Goal: Transaction & Acquisition: Purchase product/service

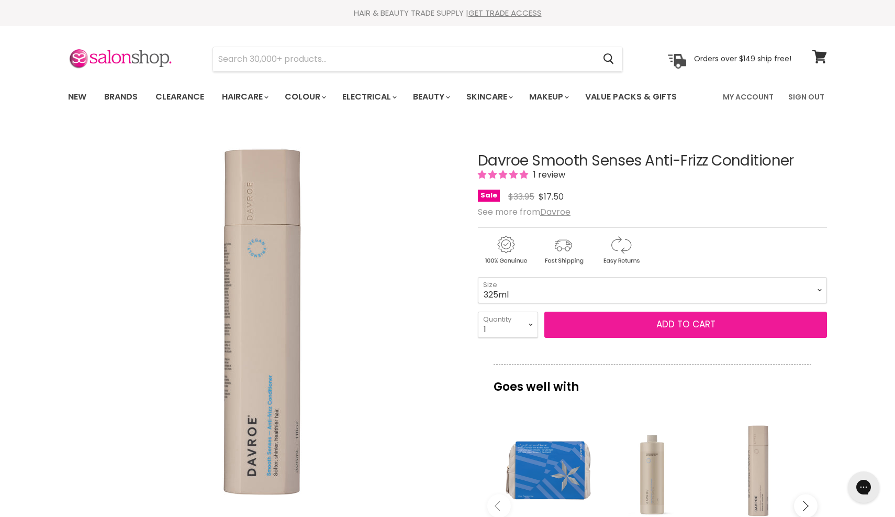
click at [640, 328] on button "Add to cart" at bounding box center [685, 324] width 283 height 26
click at [683, 326] on span "Add to cart" at bounding box center [685, 324] width 59 height 13
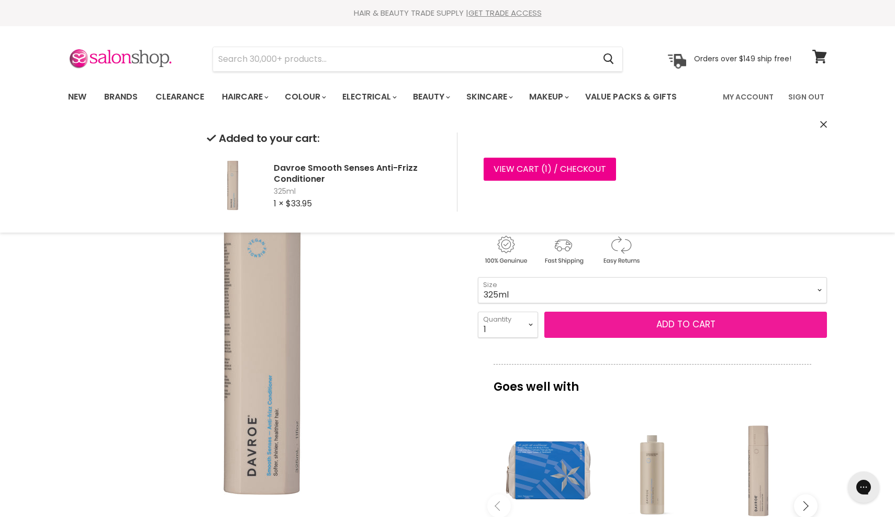
click at [609, 323] on button "Add to cart" at bounding box center [685, 324] width 283 height 26
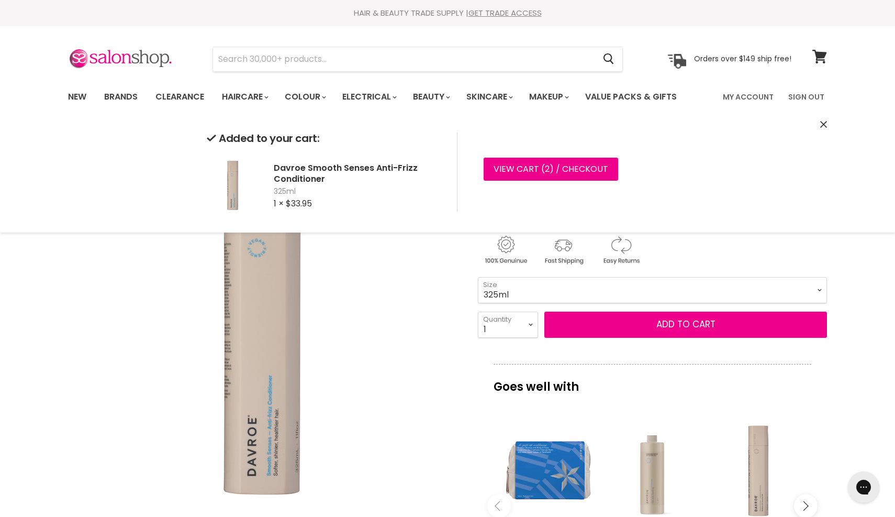
click at [487, 352] on div "Davroe Smooth Senses Anti-Frizz Conditioner 1 review Sale Original Price $33.95…" at bounding box center [652, 470] width 349 height 686
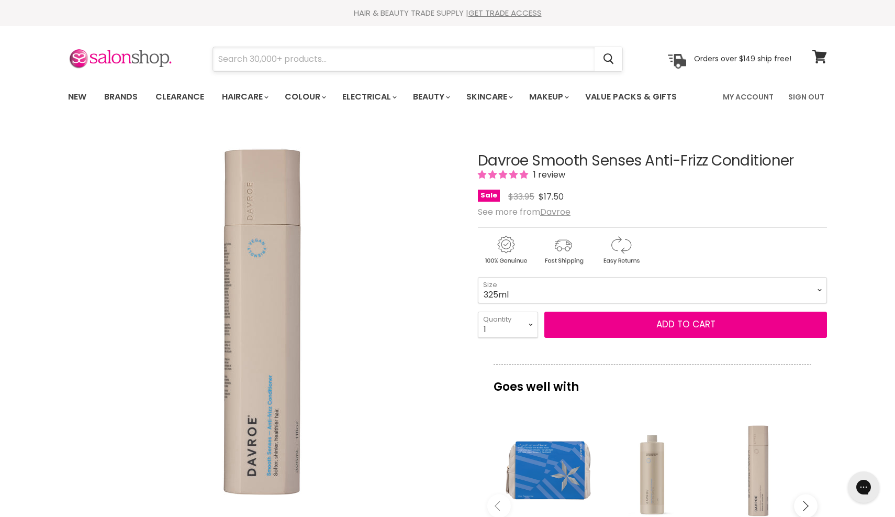
click at [341, 57] on input "Search" at bounding box center [404, 59] width 382 height 24
type input "davroe smooth"
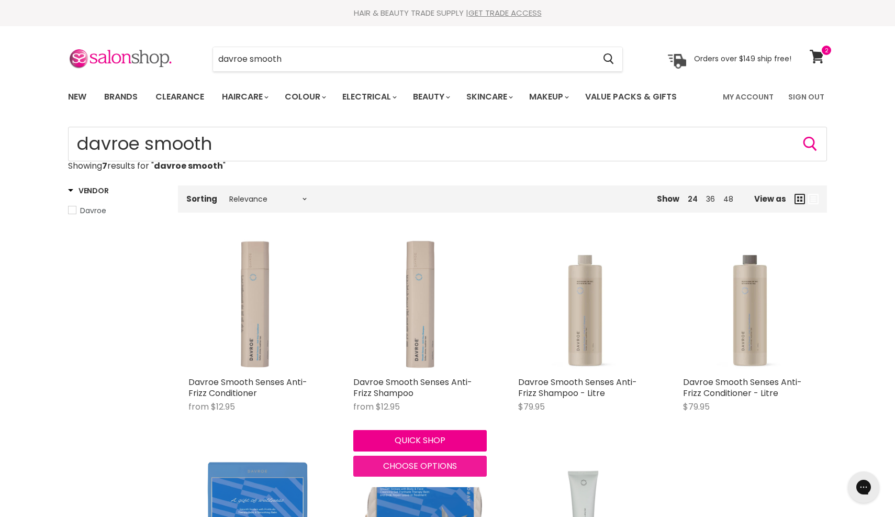
click at [401, 464] on span "Choose options" at bounding box center [420, 466] width 74 height 12
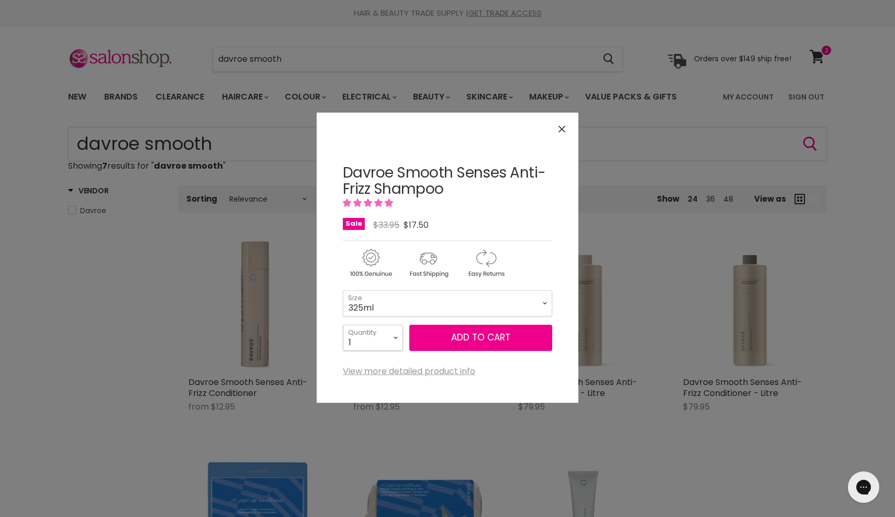
select select "2"
type input "2"
click at [420, 336] on button "Add to cart" at bounding box center [480, 338] width 143 height 26
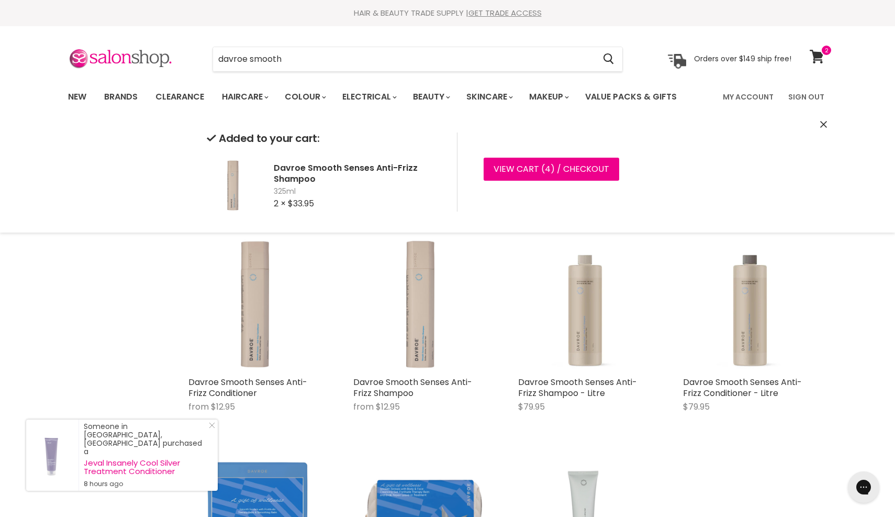
click at [93, 322] on div "Home Search results for “davroe smooth” (7) davroe smooth Showing 7 results for…" at bounding box center [447, 388] width 785 height 522
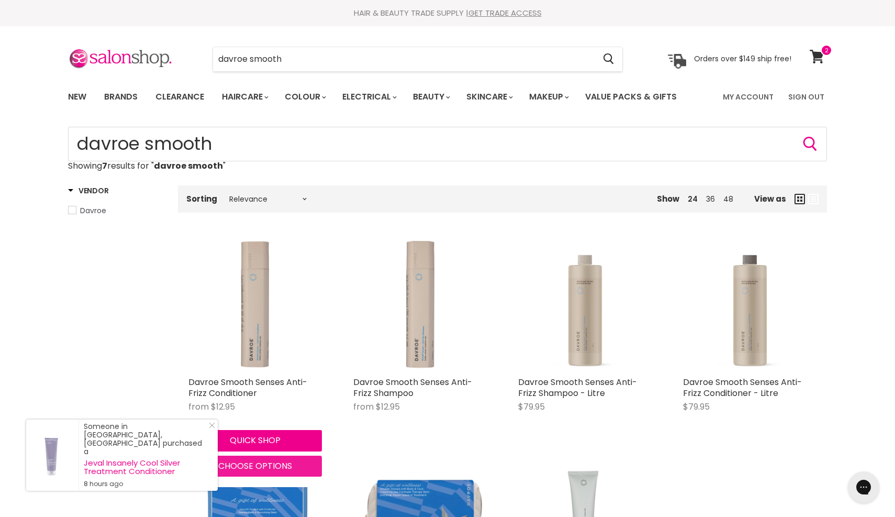
click at [264, 465] on span "Choose options" at bounding box center [255, 466] width 74 height 12
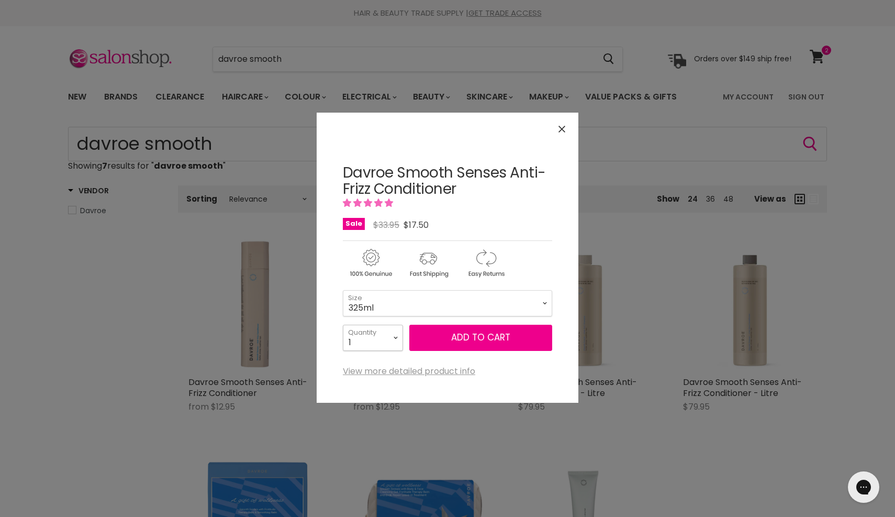
select select "2"
type input "2"
click at [434, 343] on button "Add to cart" at bounding box center [480, 338] width 143 height 26
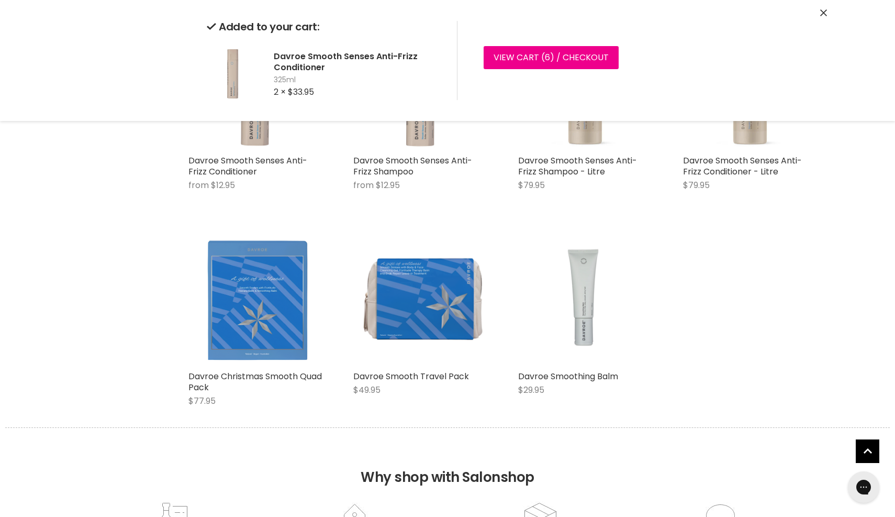
scroll to position [220, 0]
click at [566, 294] on img "Main content" at bounding box center [584, 299] width 133 height 133
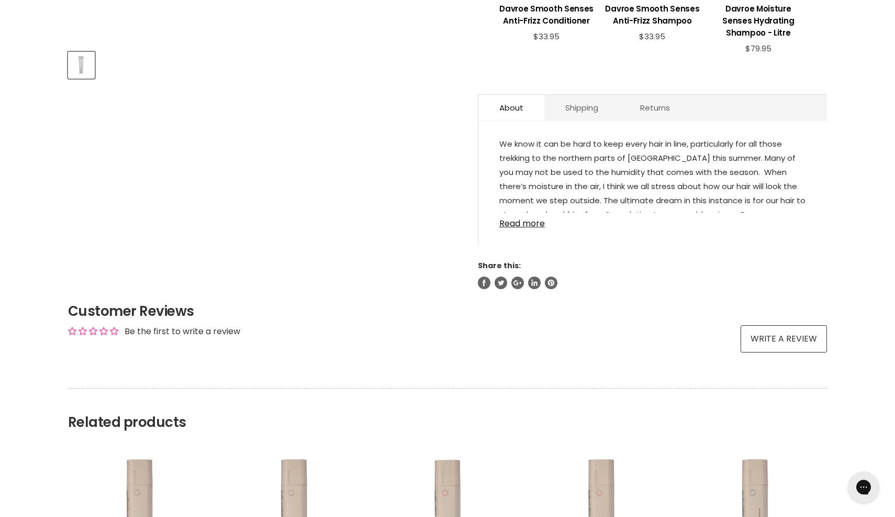
scroll to position [477, 0]
click at [522, 226] on link "Read more" at bounding box center [652, 219] width 307 height 16
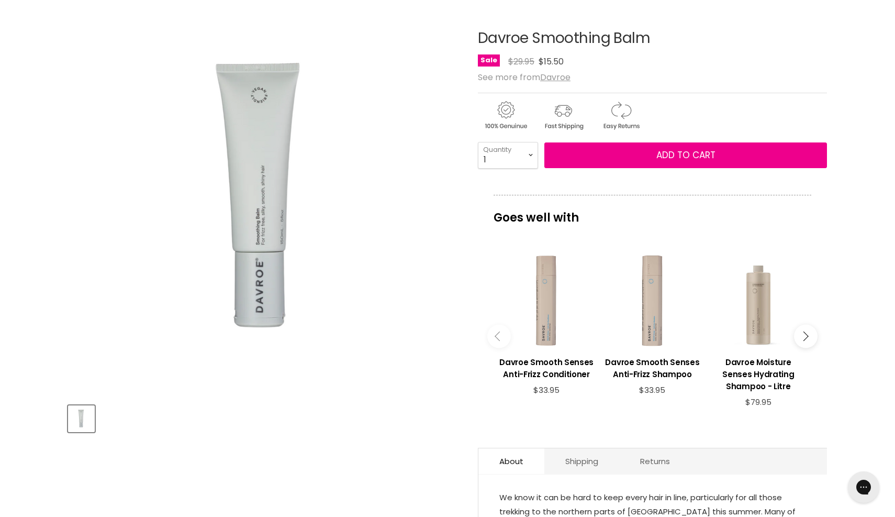
scroll to position [125, 0]
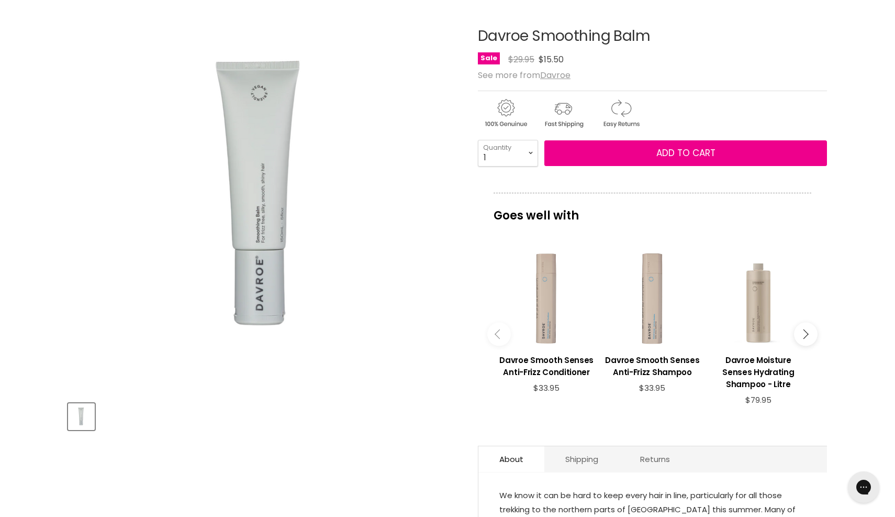
drag, startPoint x: 649, startPoint y: 36, endPoint x: 495, endPoint y: 16, distance: 155.7
click at [495, 16] on div "Davroe Smoothing Balm No reviews Sale Original Price $29.95 Current Price $15.5…" at bounding box center [652, 414] width 349 height 824
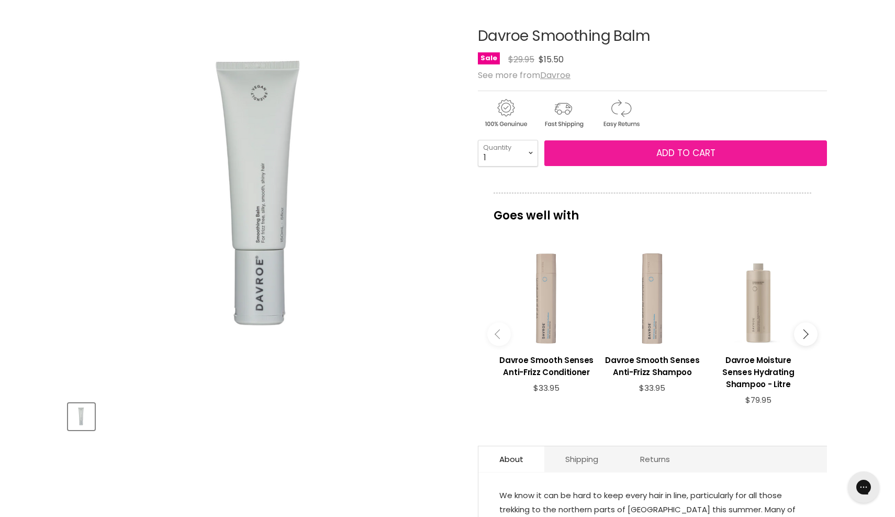
click at [704, 151] on span "Add to cart" at bounding box center [685, 153] width 59 height 13
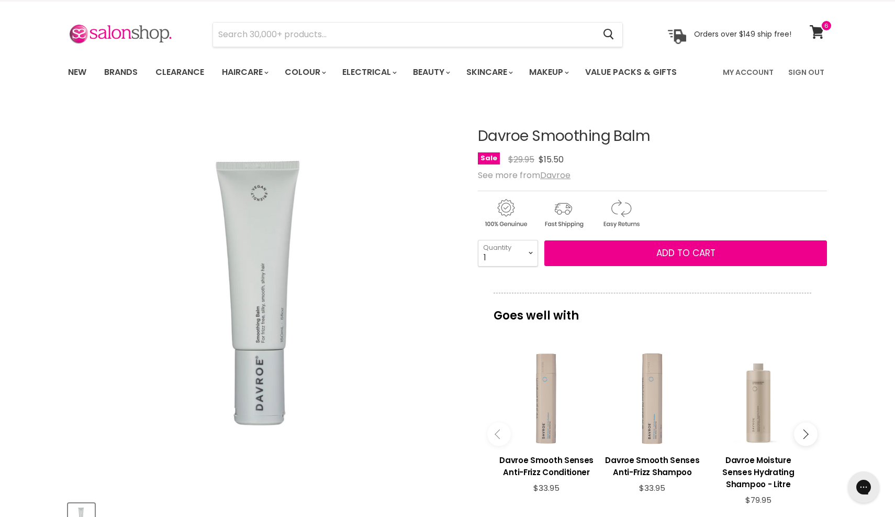
scroll to position [23, 0]
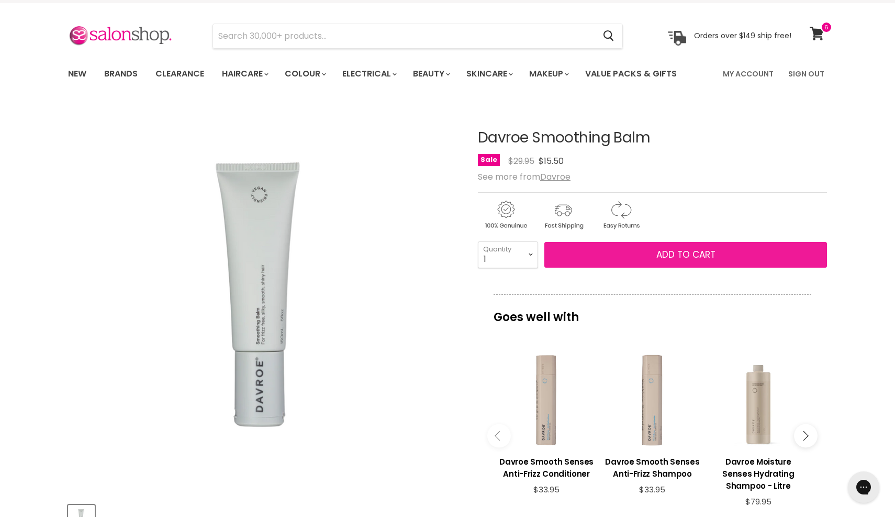
click at [675, 254] on span "Add to cart" at bounding box center [685, 254] width 59 height 13
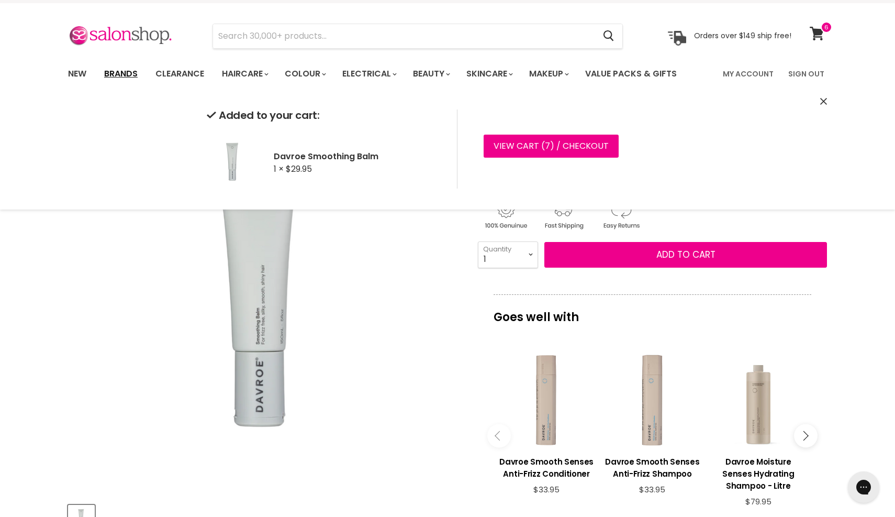
click at [125, 67] on link "Brands" at bounding box center [120, 74] width 49 height 22
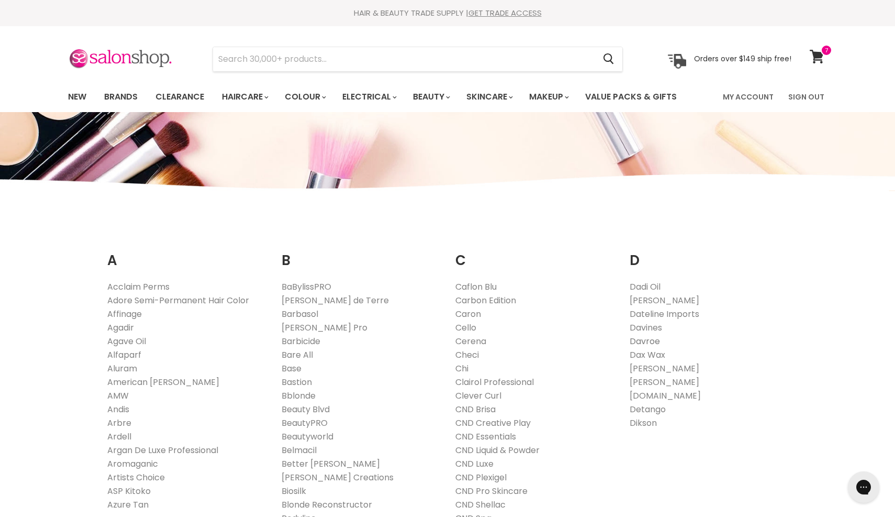
click at [640, 339] on link "Davroe" at bounding box center [645, 341] width 30 height 12
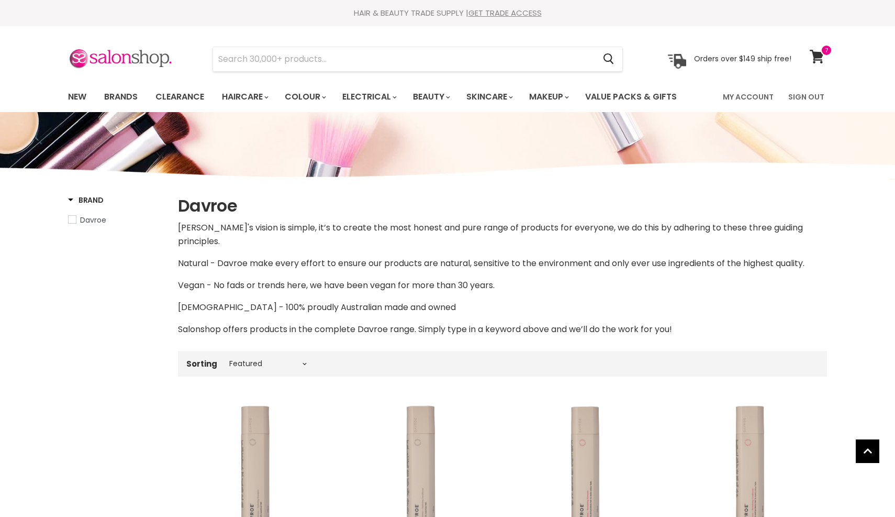
select select "manual"
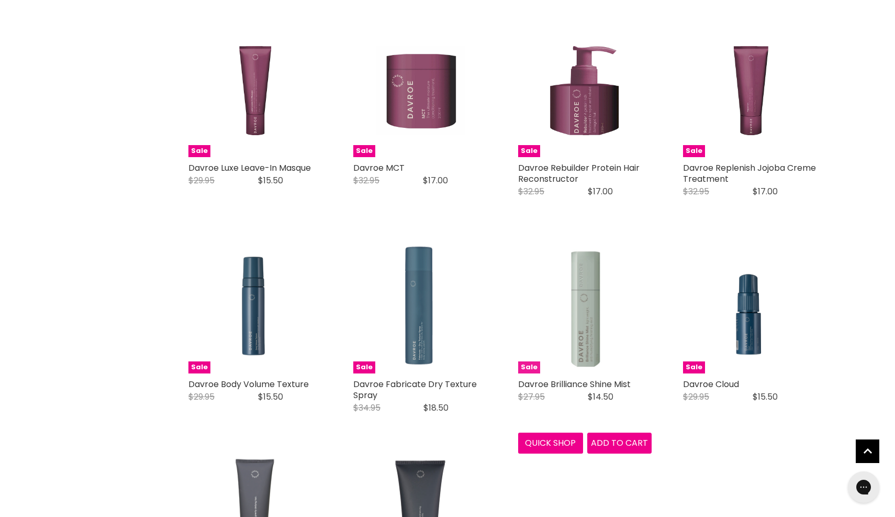
scroll to position [2330, 0]
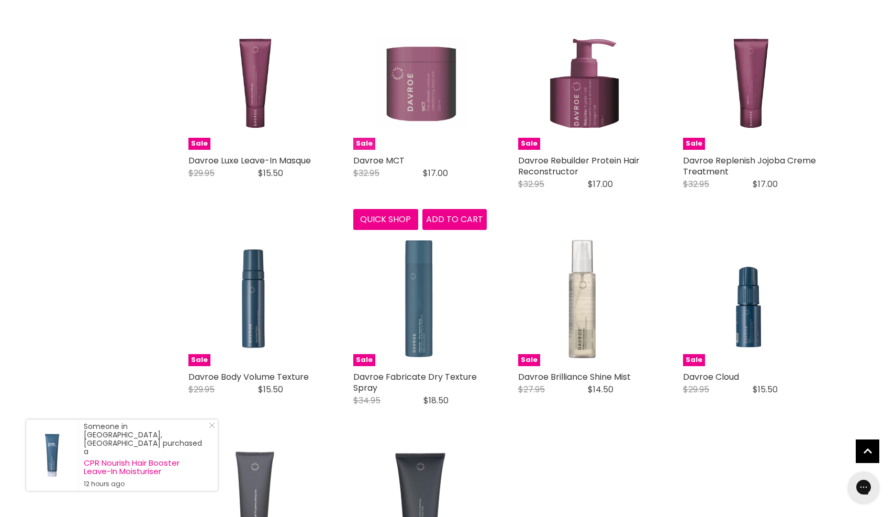
click at [411, 70] on img "Main content" at bounding box center [420, 82] width 89 height 133
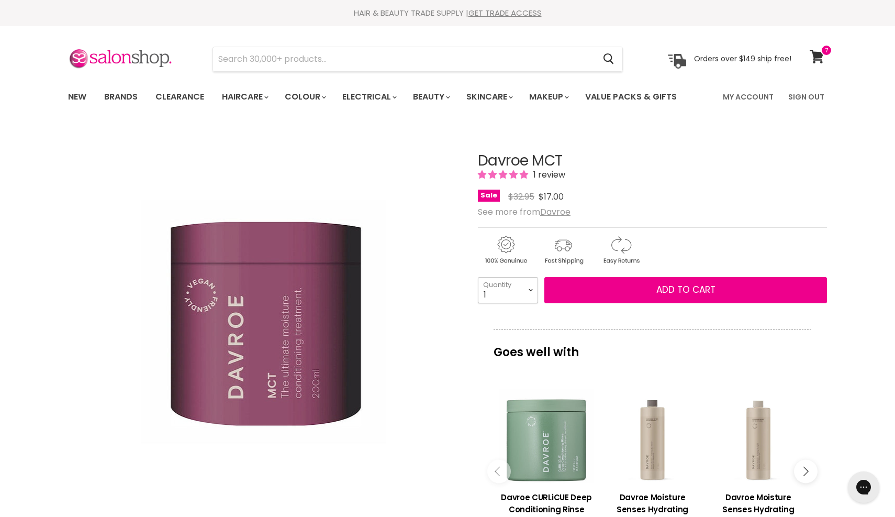
select select "2"
type input "2"
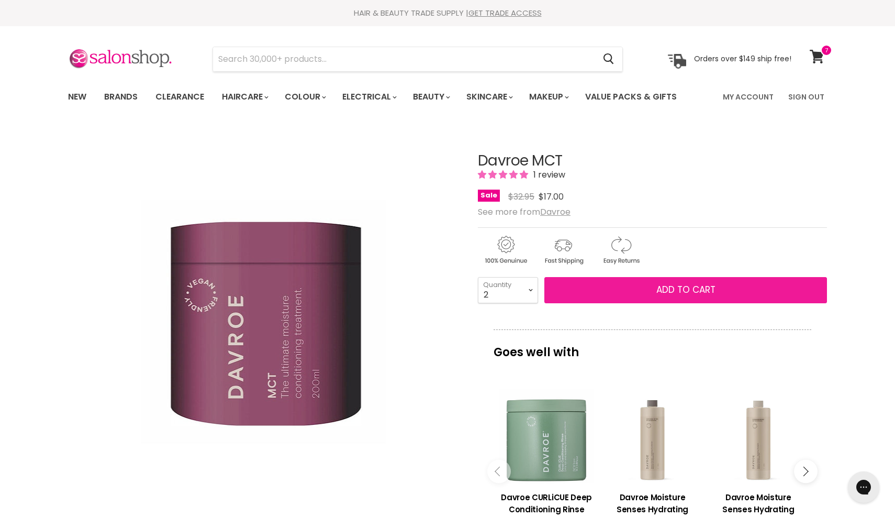
click at [596, 287] on button "Add to cart" at bounding box center [685, 290] width 283 height 26
click at [671, 286] on span "Add to cart" at bounding box center [685, 289] width 59 height 13
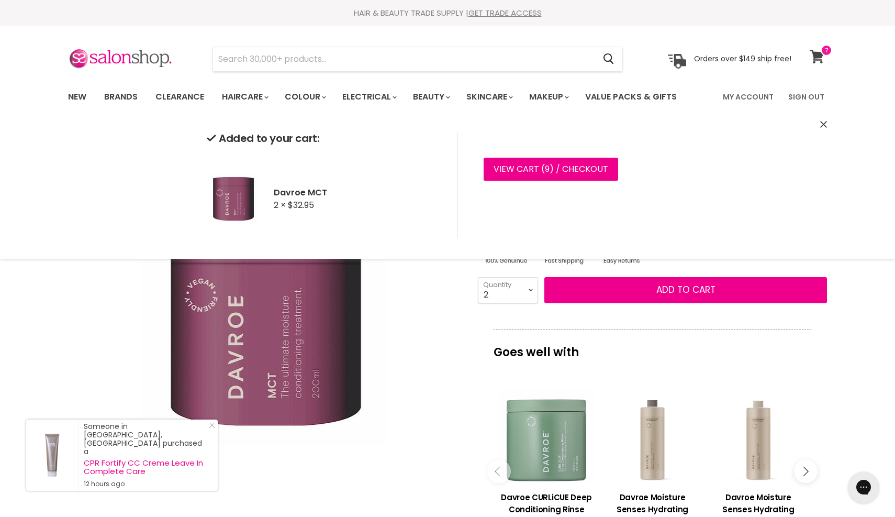
click at [817, 54] on icon at bounding box center [817, 57] width 14 height 14
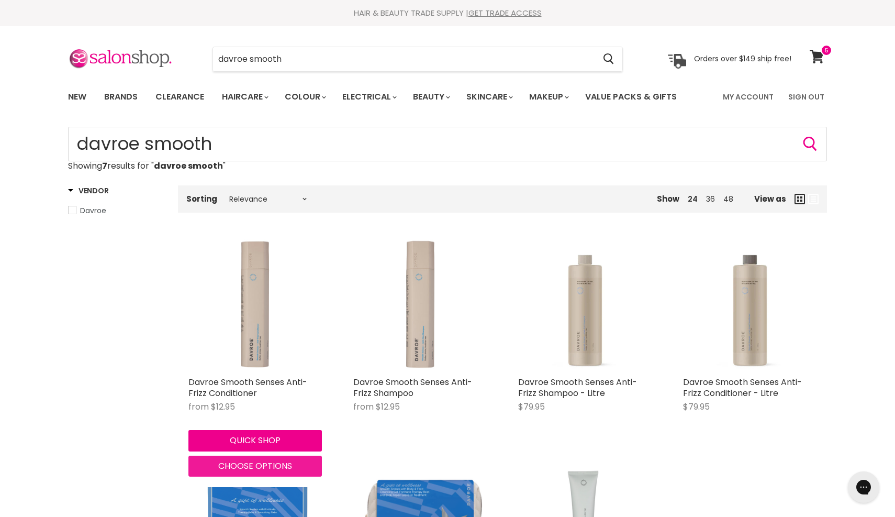
click at [243, 467] on span "Choose options" at bounding box center [255, 466] width 74 height 12
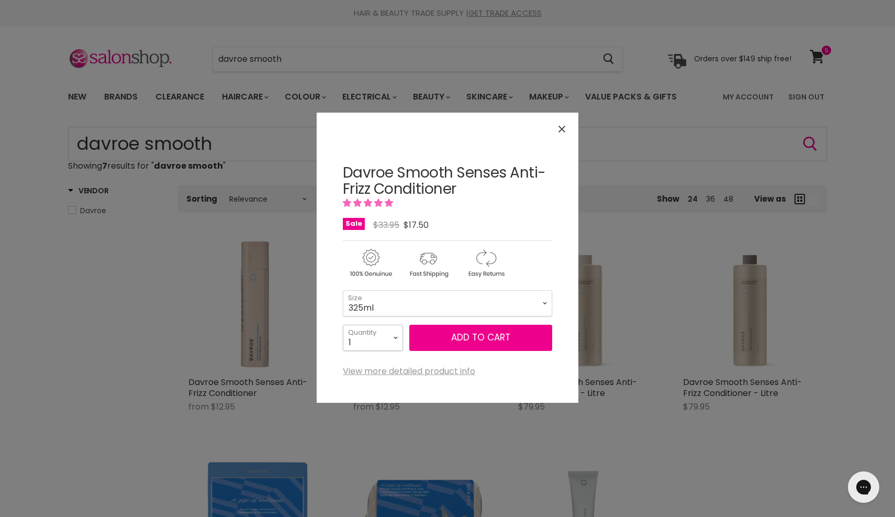
select select "2"
type input "2"
click at [428, 341] on button "Add to cart" at bounding box center [480, 338] width 143 height 26
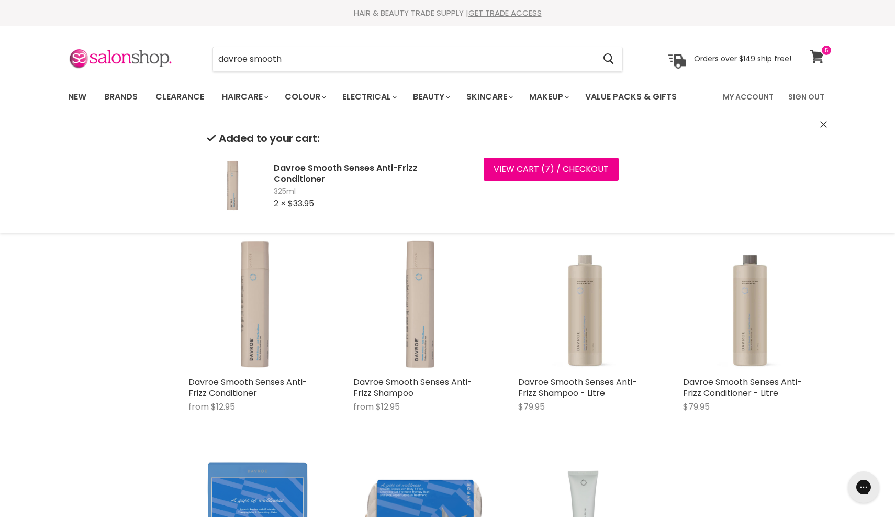
click at [814, 50] on icon at bounding box center [817, 57] width 15 height 14
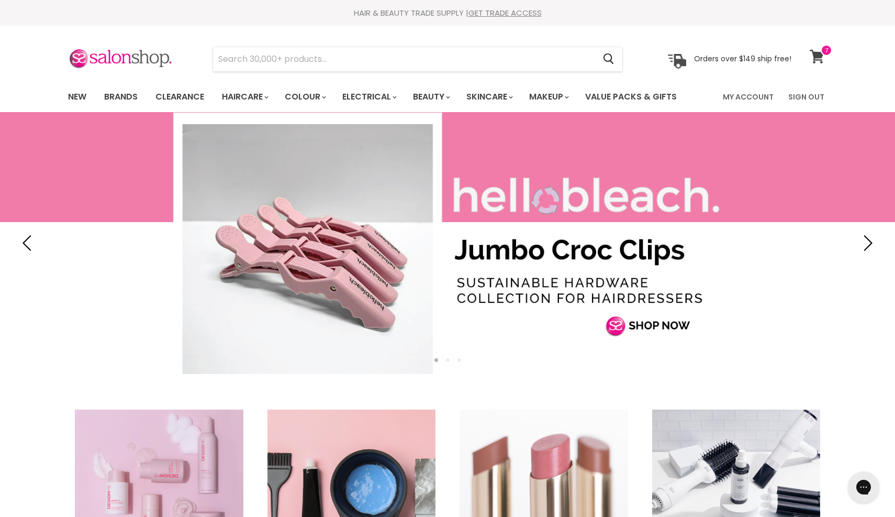
click at [832, 45] on span at bounding box center [827, 50] width 12 height 12
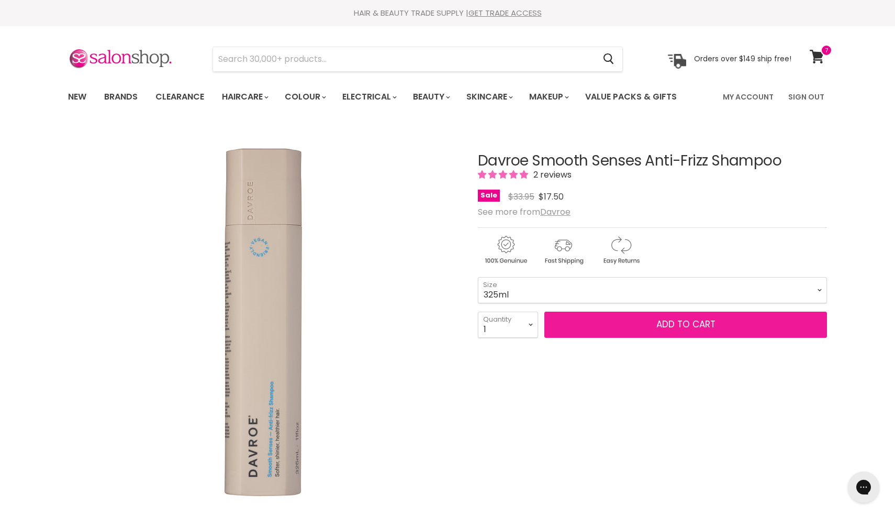
click at [658, 323] on span "Add to cart" at bounding box center [685, 324] width 59 height 13
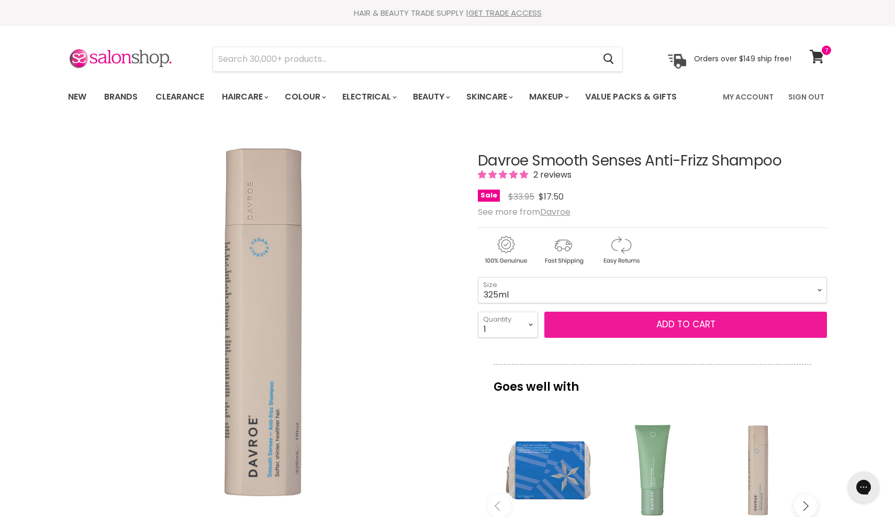
click at [684, 330] on span "Add to cart" at bounding box center [685, 324] width 59 height 13
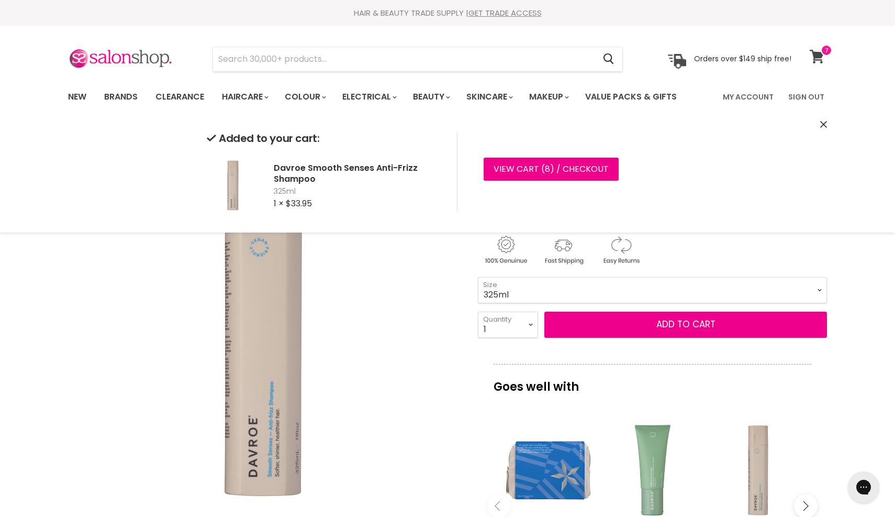
click at [825, 46] on span at bounding box center [827, 50] width 12 height 12
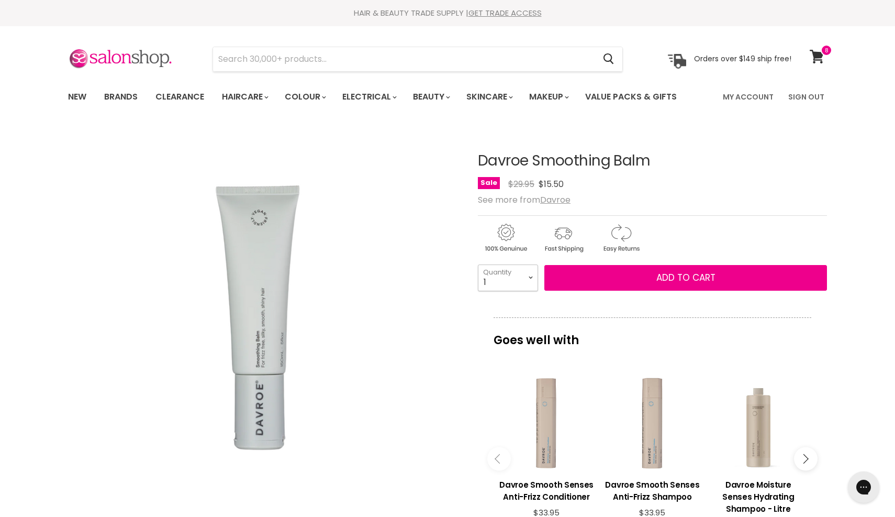
select select "2"
type input "2"
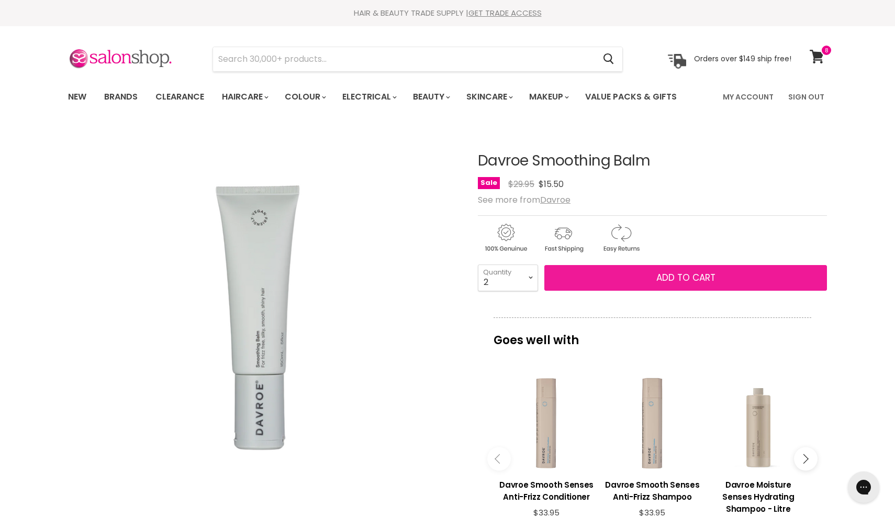
click at [563, 272] on button "Add to cart" at bounding box center [685, 278] width 283 height 26
click at [659, 275] on span "Add to cart" at bounding box center [685, 277] width 59 height 13
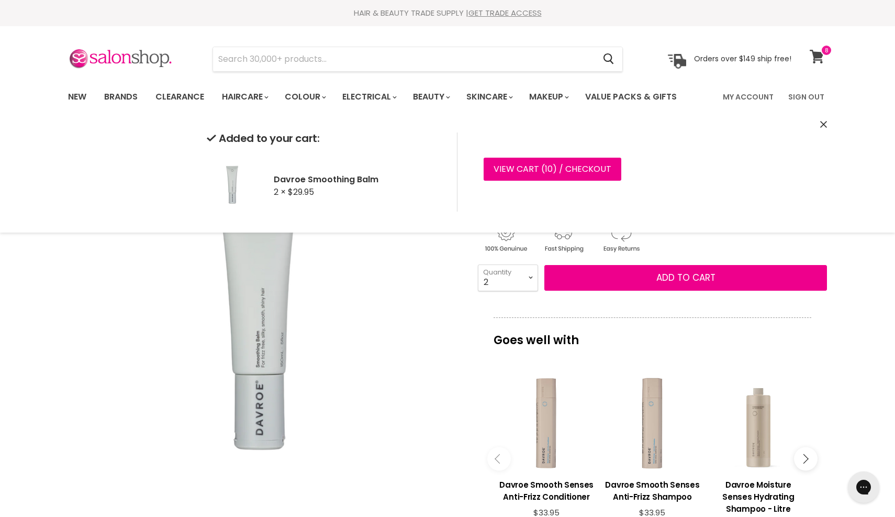
click at [815, 54] on icon at bounding box center [817, 57] width 14 height 14
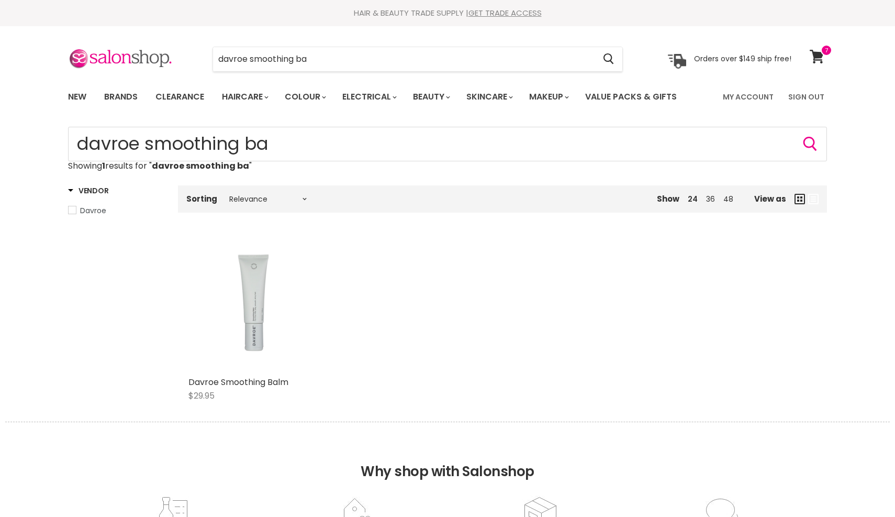
click at [263, 300] on img "Main content" at bounding box center [254, 304] width 133 height 133
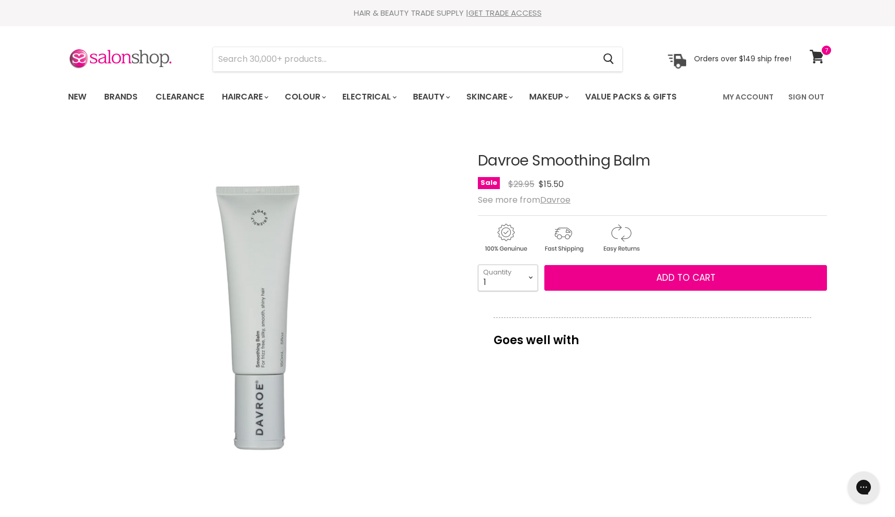
select select "2"
type input "2"
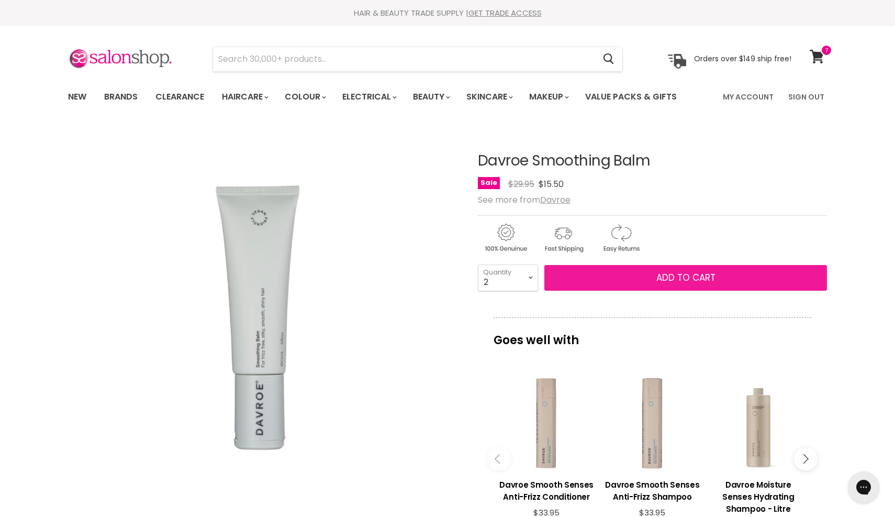
click at [599, 275] on button "Add to cart" at bounding box center [685, 278] width 283 height 26
click at [638, 283] on button "Add to cart" at bounding box center [685, 278] width 283 height 26
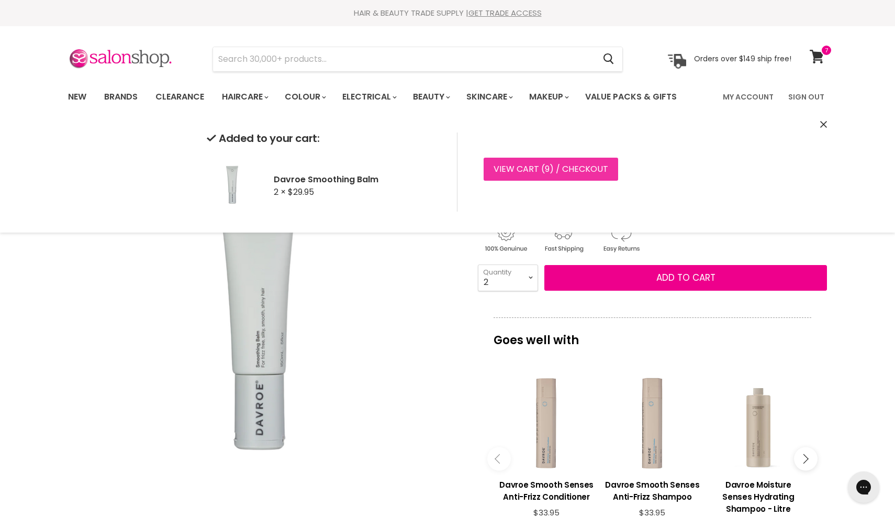
click at [534, 176] on link "View cart ( 9 ) / Checkout" at bounding box center [551, 169] width 135 height 23
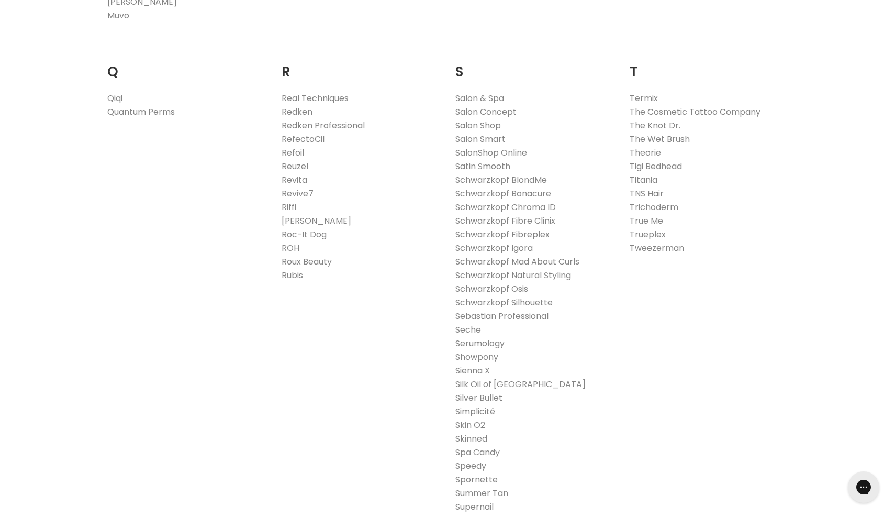
scroll to position [1565, 0]
click at [671, 167] on link "Tigi Bedhead" at bounding box center [656, 167] width 52 height 12
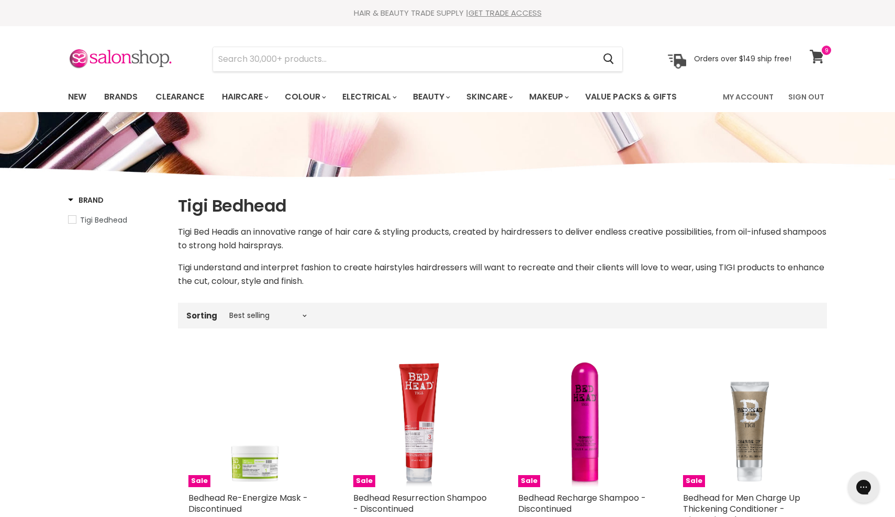
click at [819, 57] on icon at bounding box center [817, 57] width 14 height 14
